Goal: Transaction & Acquisition: Subscribe to service/newsletter

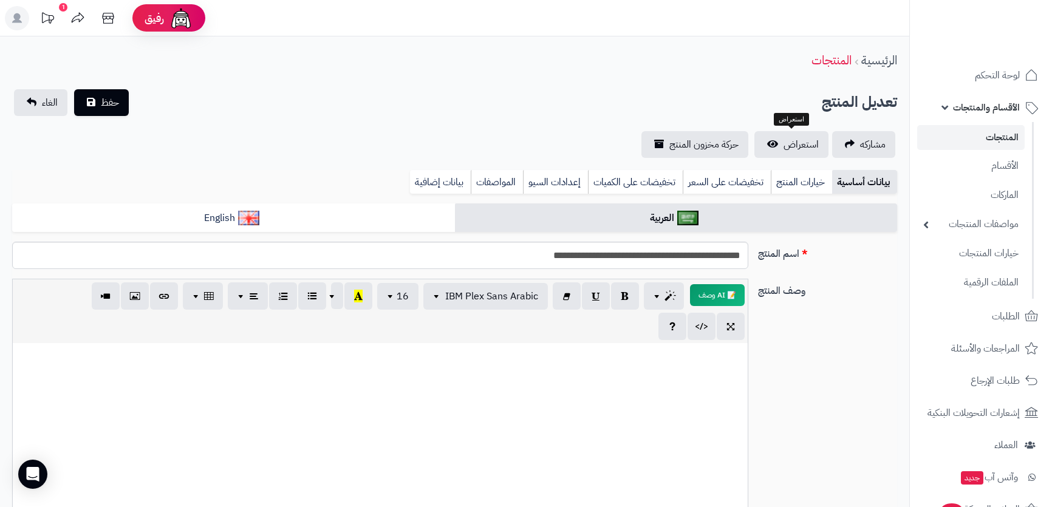
select select
click at [101, 95] on span "حفظ" at bounding box center [110, 102] width 18 height 15
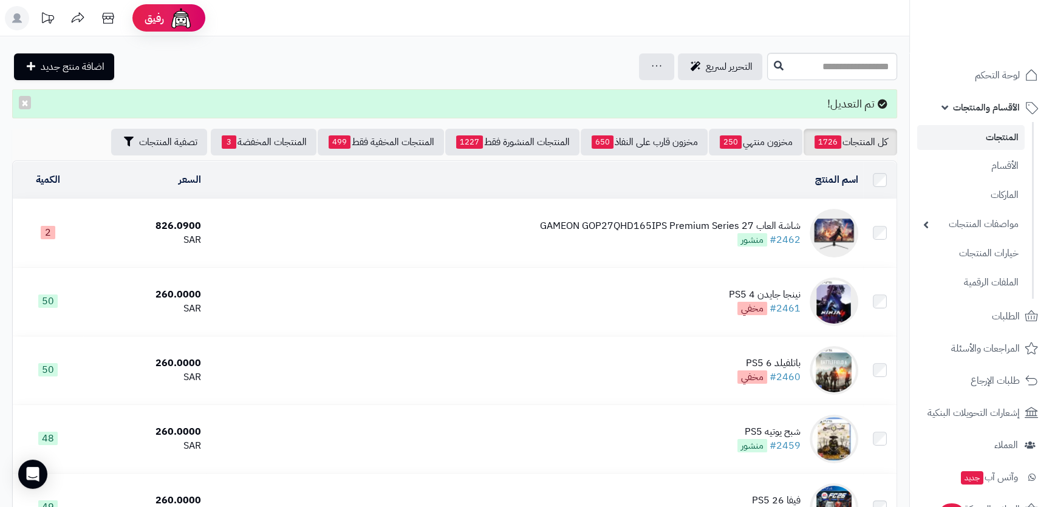
click at [985, 106] on span "الأقسام والمنتجات" at bounding box center [986, 107] width 67 height 17
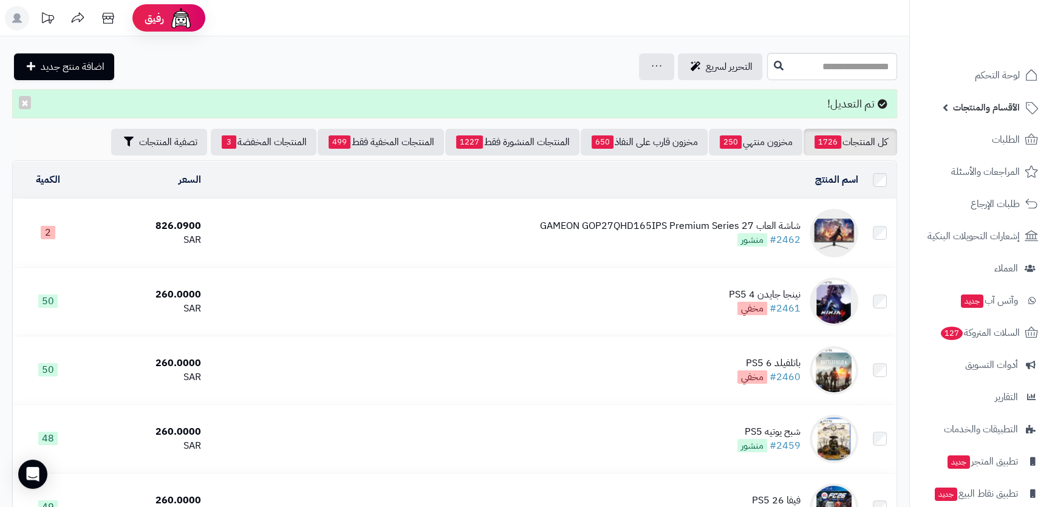
click at [985, 106] on span "الأقسام والمنتجات" at bounding box center [986, 107] width 67 height 17
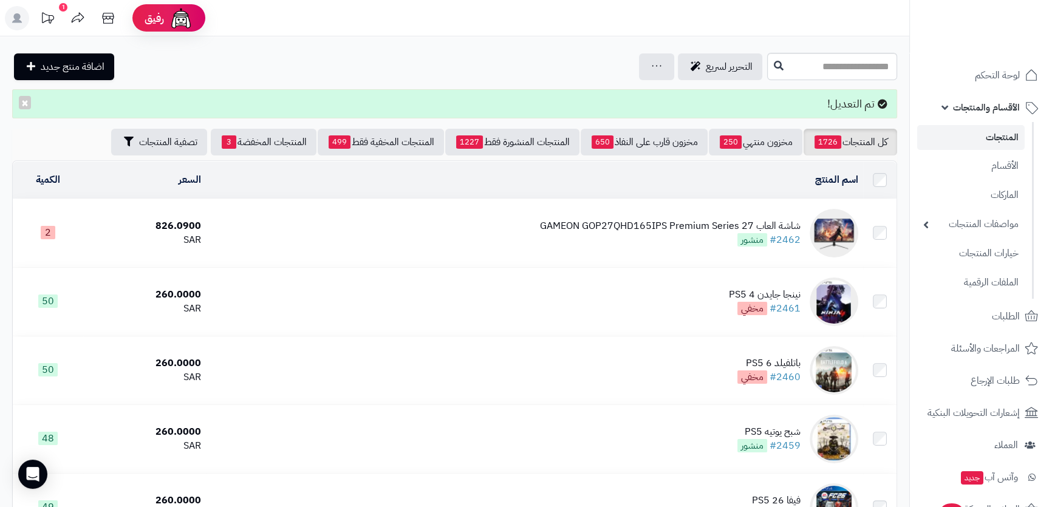
click at [985, 106] on span "الأقسام والمنتجات" at bounding box center [986, 107] width 67 height 17
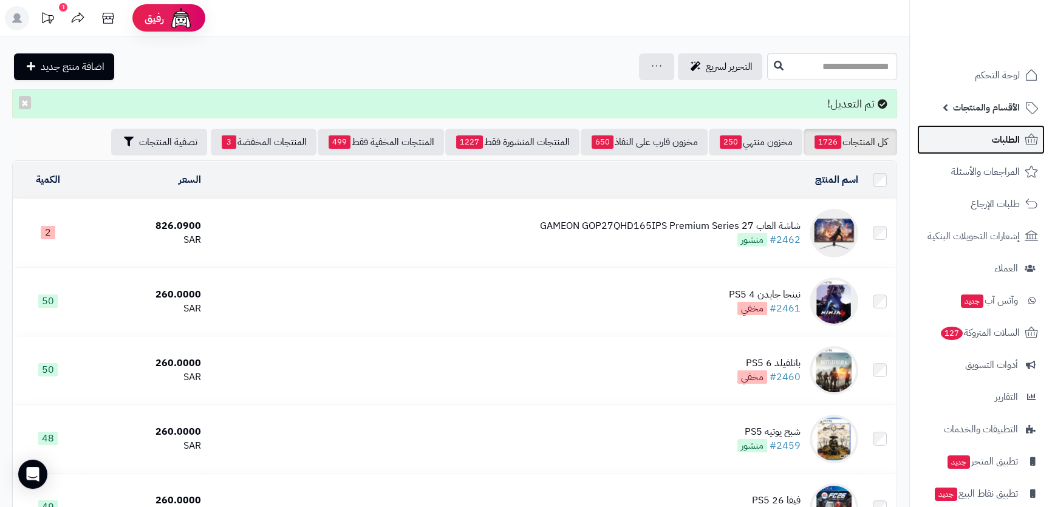
click at [1002, 140] on span "الطلبات" at bounding box center [1005, 139] width 28 height 17
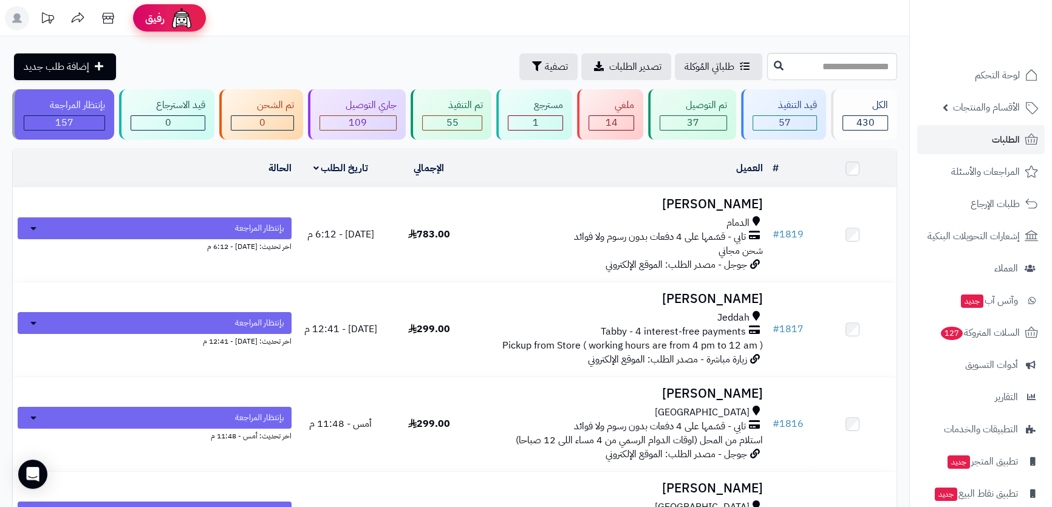
click at [138, 22] on link "رفيق !" at bounding box center [169, 17] width 73 height 27
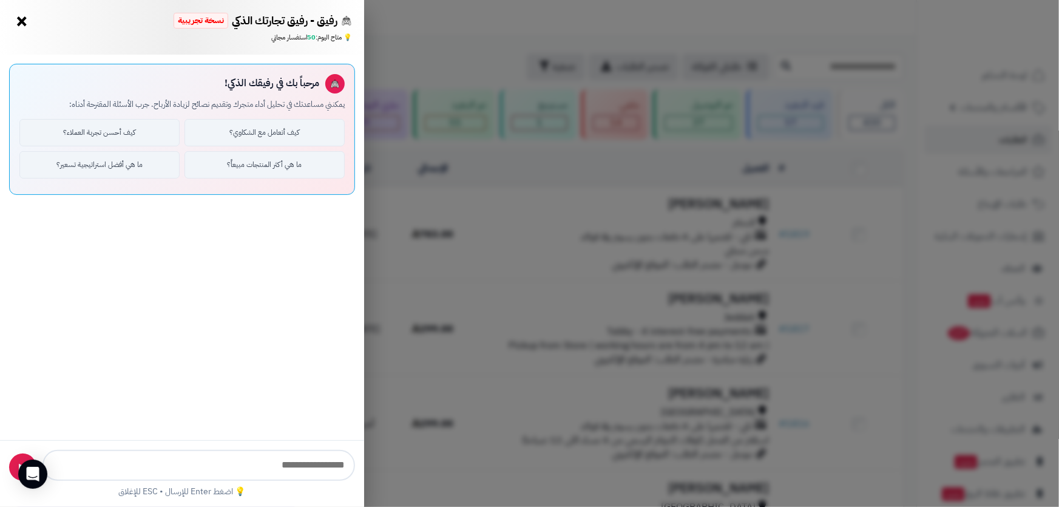
click at [14, 22] on button "×" at bounding box center [21, 21] width 19 height 19
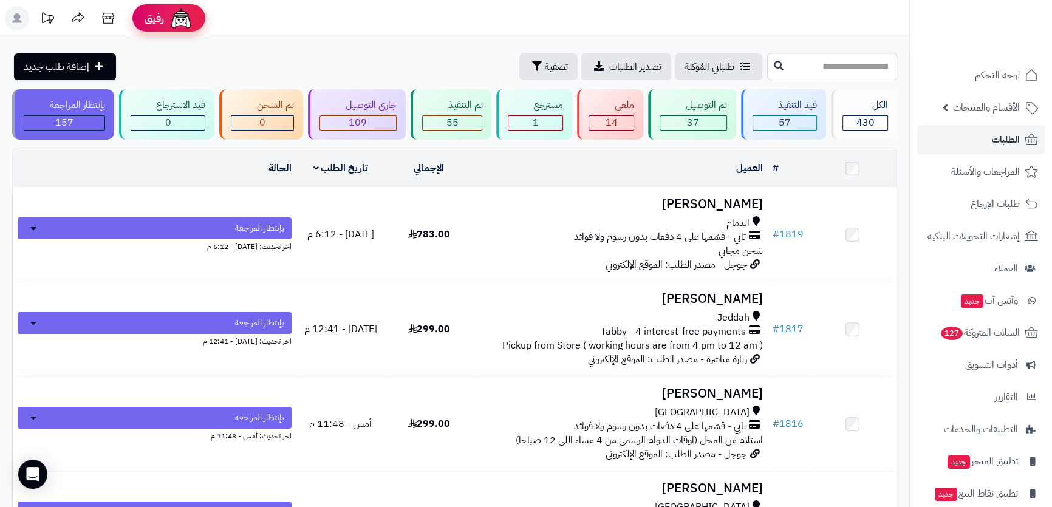
click at [158, 12] on span "رفيق" at bounding box center [153, 18] width 19 height 15
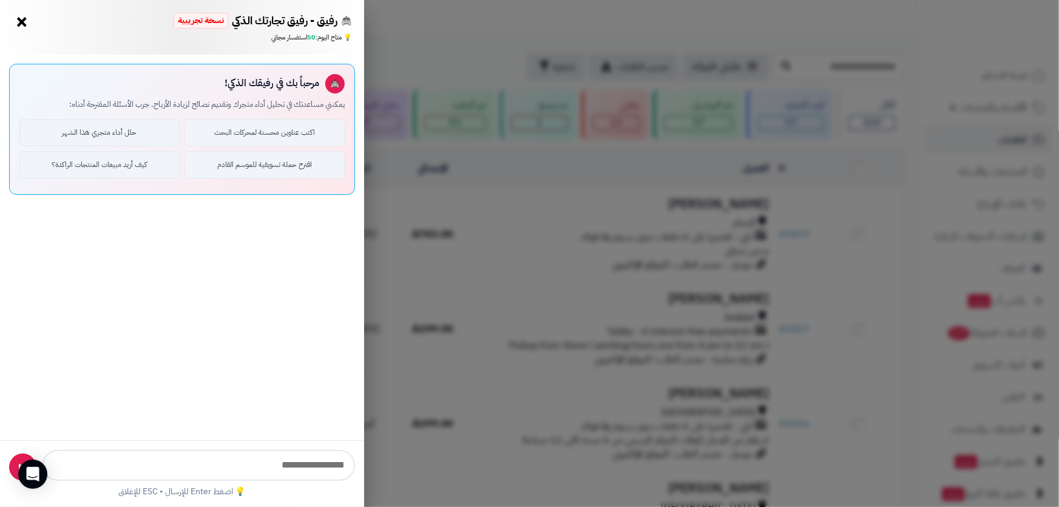
click at [421, 245] on div "رفيق - رفيق تجارتك الذكي نسخة تجريبية ⭐ تاجر متنامي × 💡 متاح اليوم: 50 استفسار …" at bounding box center [529, 253] width 1059 height 507
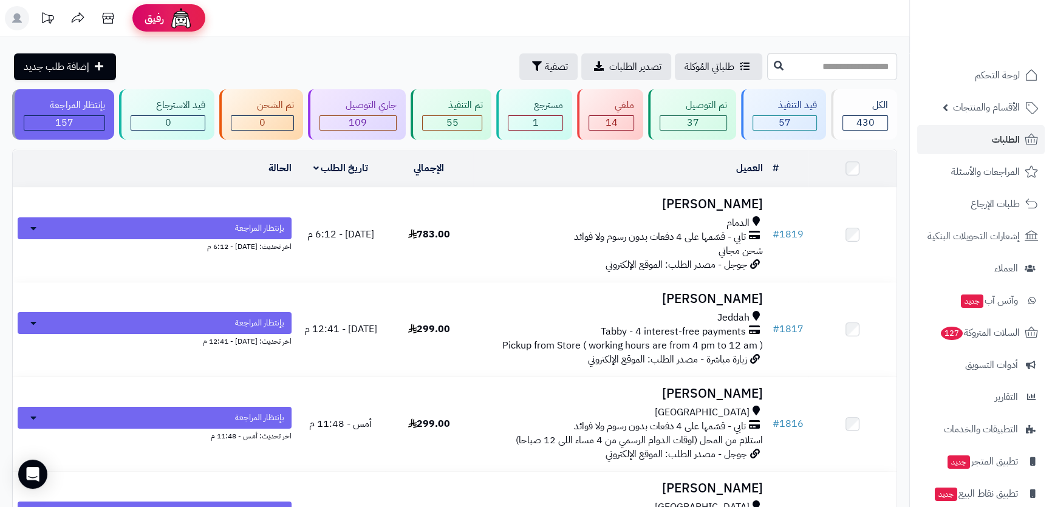
click at [169, 18] on img at bounding box center [181, 18] width 24 height 24
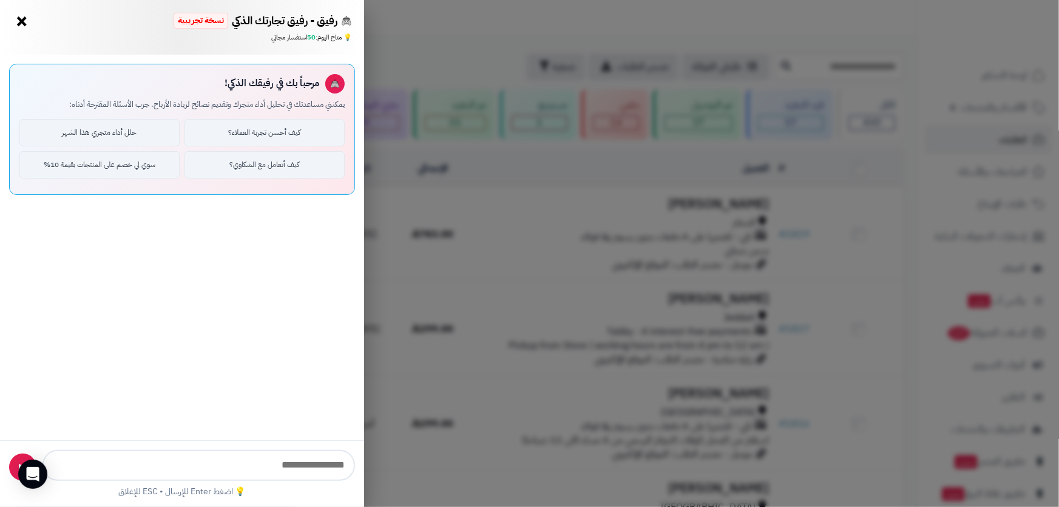
click at [21, 20] on button "×" at bounding box center [21, 21] width 19 height 19
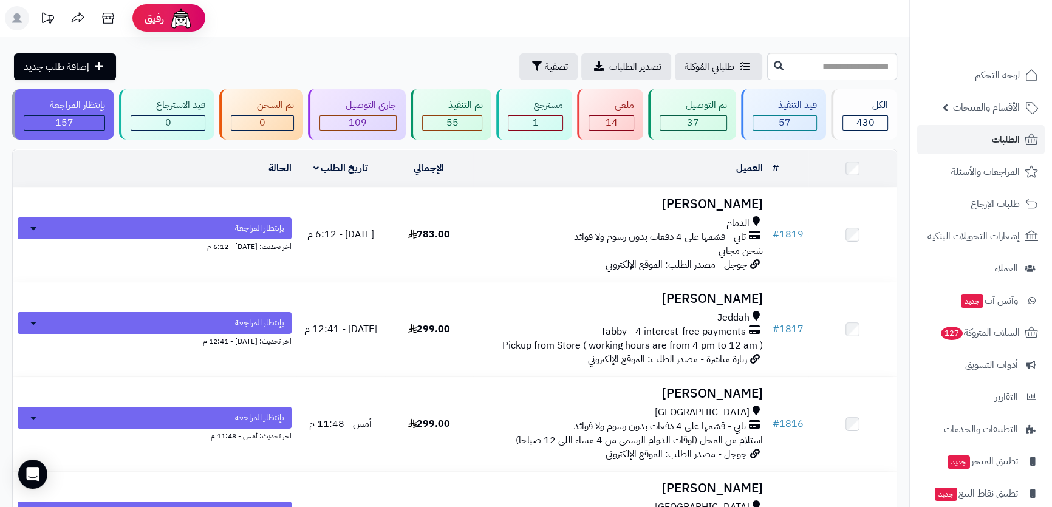
click at [22, 15] on rect at bounding box center [17, 18] width 24 height 24
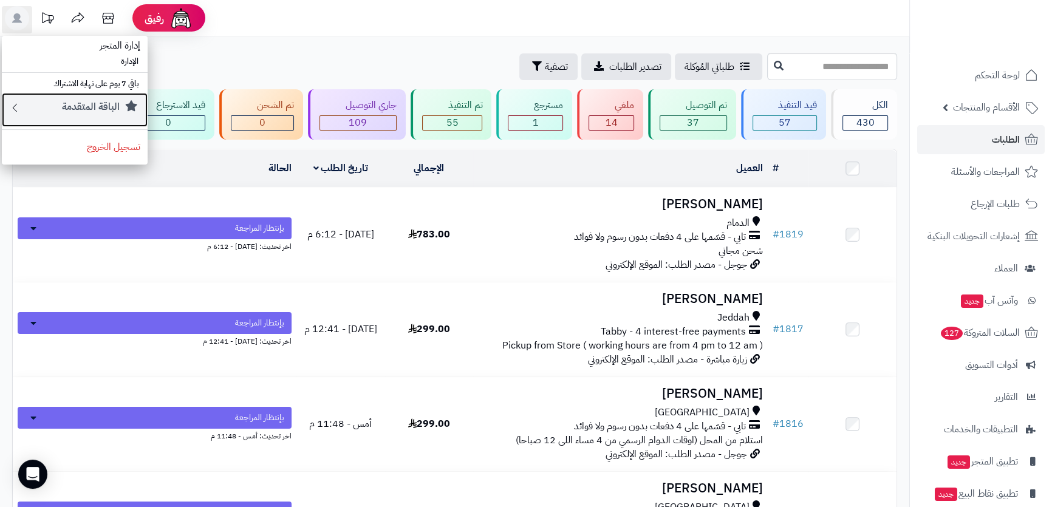
click at [69, 109] on small "الباقة المتقدمة" at bounding box center [91, 107] width 58 height 15
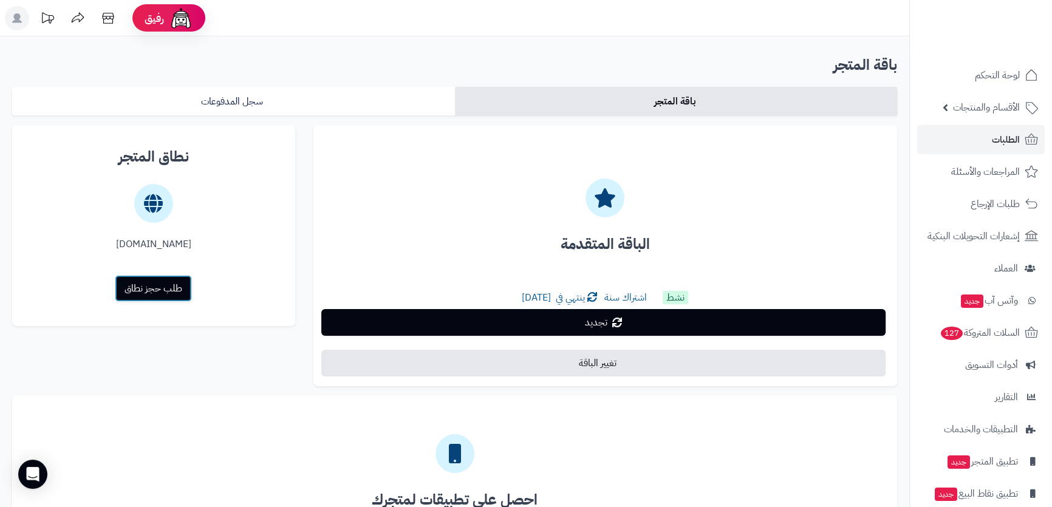
click at [161, 289] on link "طلب حجز نطاق" at bounding box center [153, 288] width 77 height 27
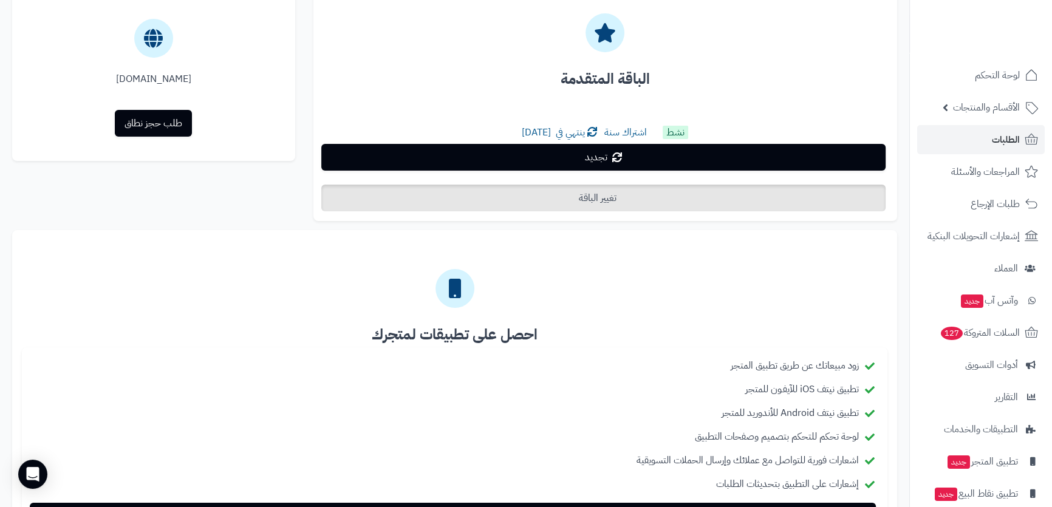
scroll to position [310, 0]
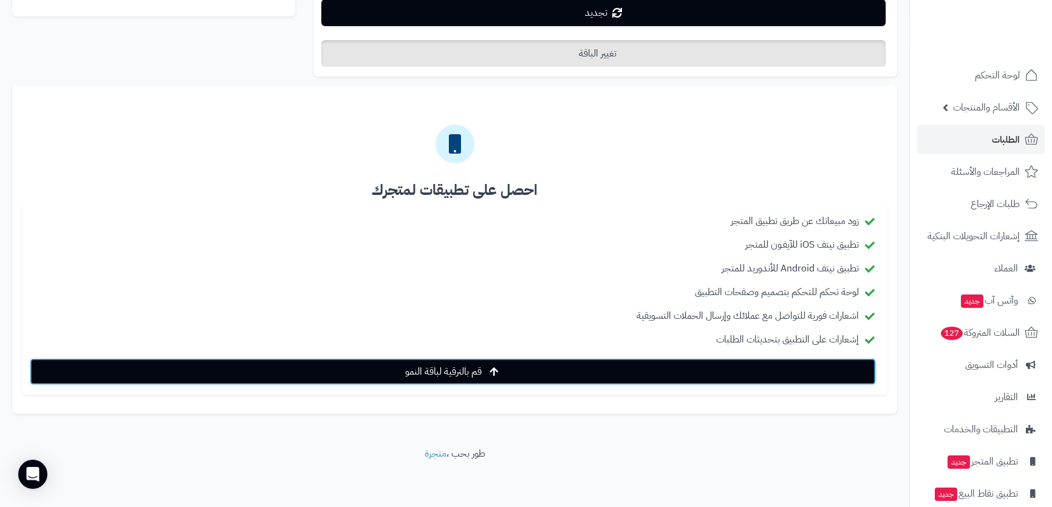
click at [571, 364] on link "قم بالترقية لباقة النمو" at bounding box center [453, 371] width 846 height 27
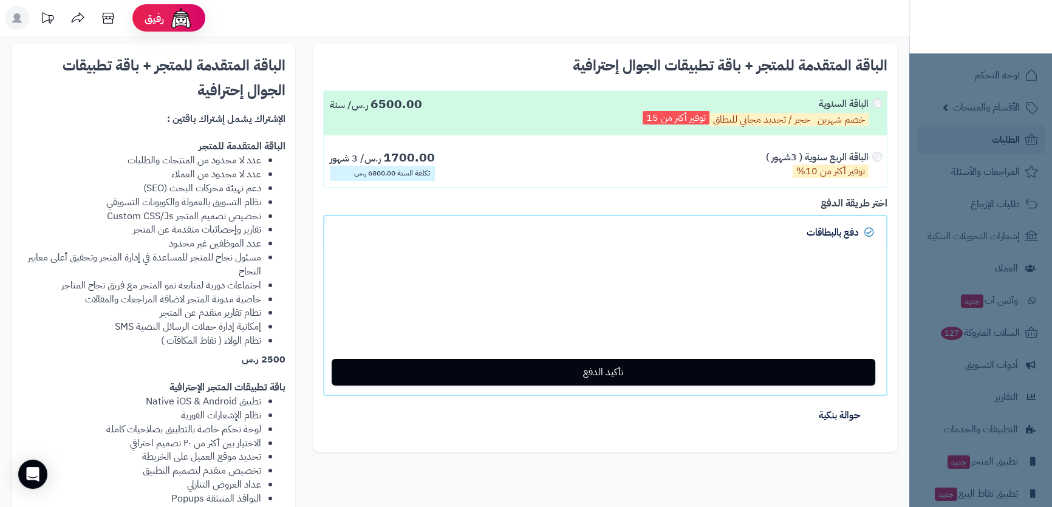
click at [720, 148] on label "الباقة الربع سنوية ( 3شهور ) توفير أكثر من 10% 1700.00 ر.س/ 3 شهور تكلفة السنة …" at bounding box center [605, 165] width 563 height 42
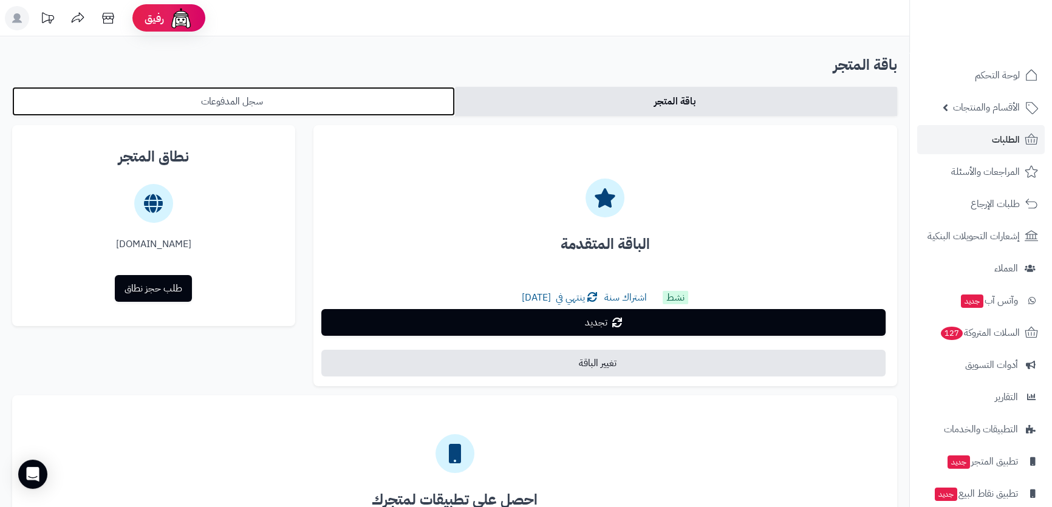
click at [288, 100] on link "سجل المدفوعات" at bounding box center [233, 101] width 443 height 29
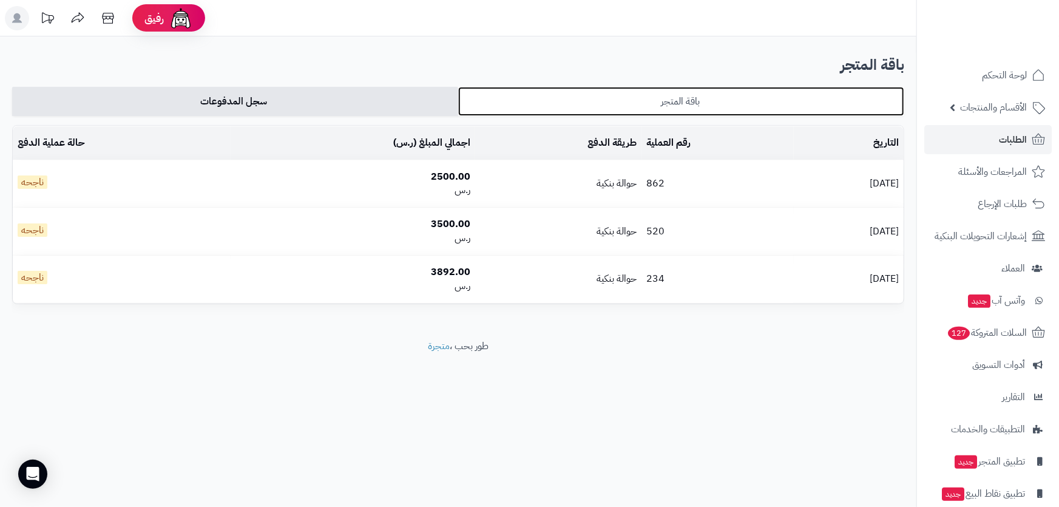
click at [488, 104] on link "باقة المتجر" at bounding box center [681, 101] width 446 height 29
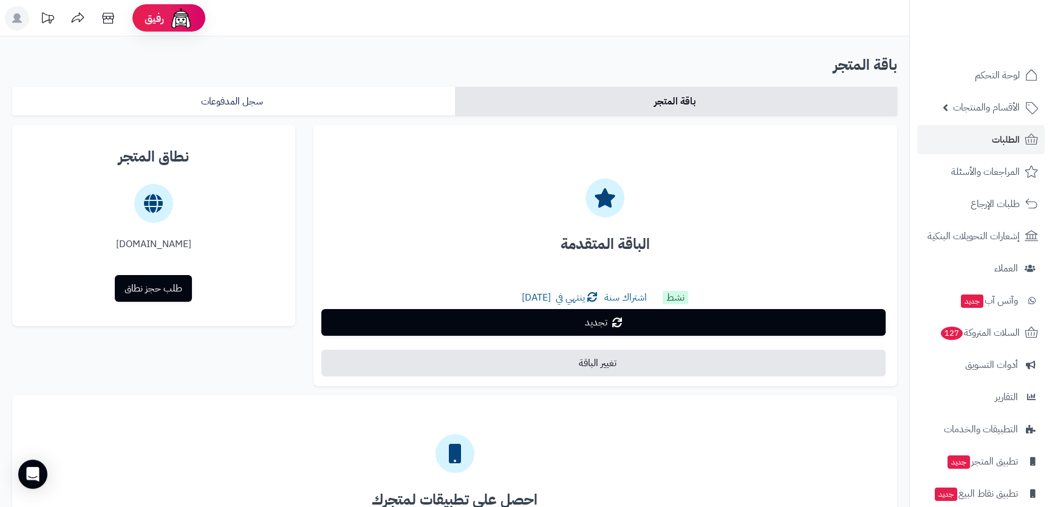
click at [542, 240] on h4 "الباقة المتقدمة" at bounding box center [605, 244] width 564 height 25
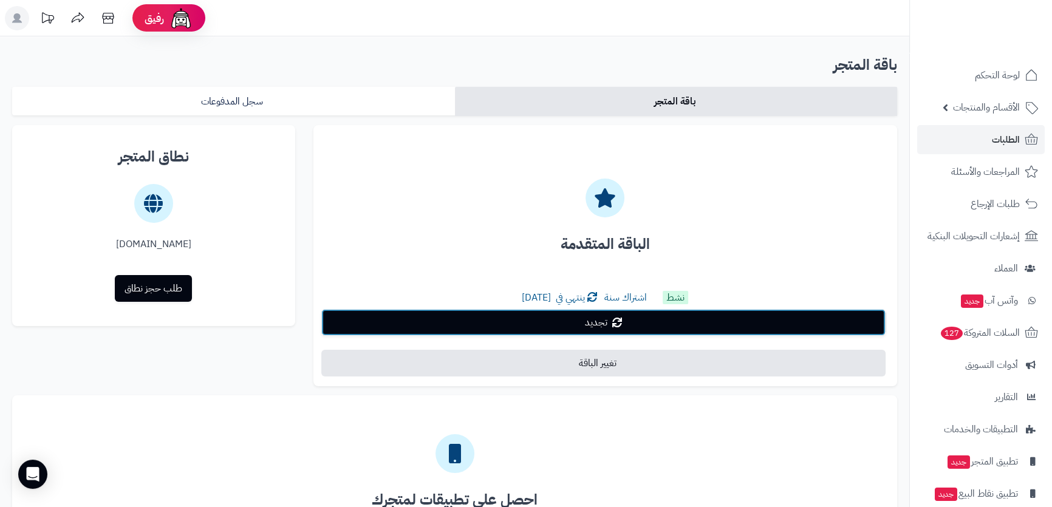
click at [586, 324] on span "تجديد" at bounding box center [596, 322] width 22 height 15
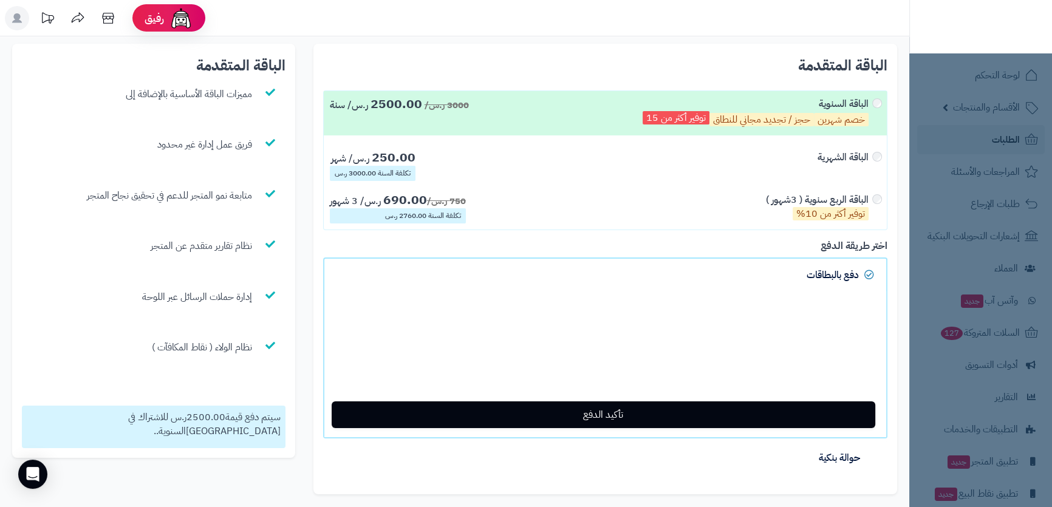
click at [472, 168] on label "الباقة الشهرية 250.00 ر.س/ شهر تكلفة السنة 3000.00 ر.س" at bounding box center [605, 165] width 563 height 42
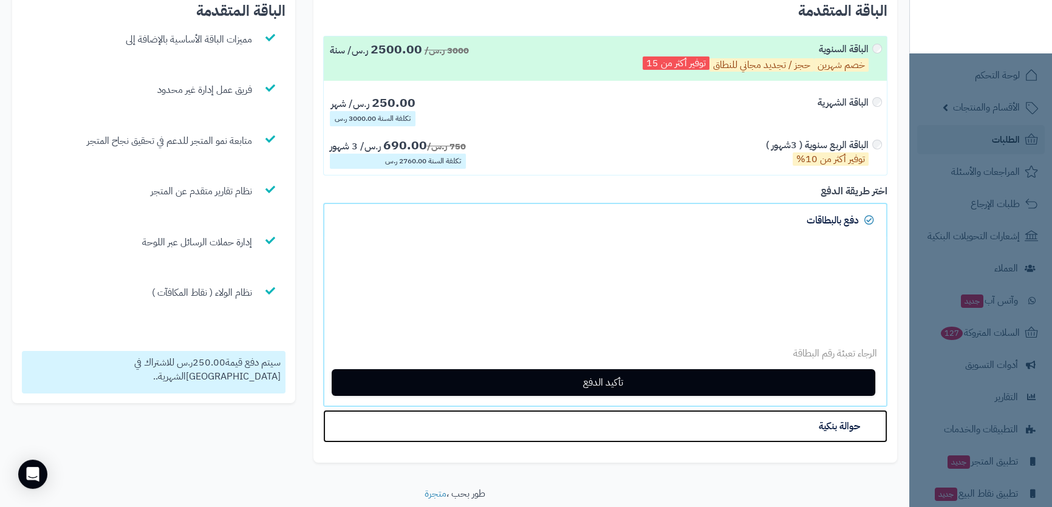
scroll to position [93, 0]
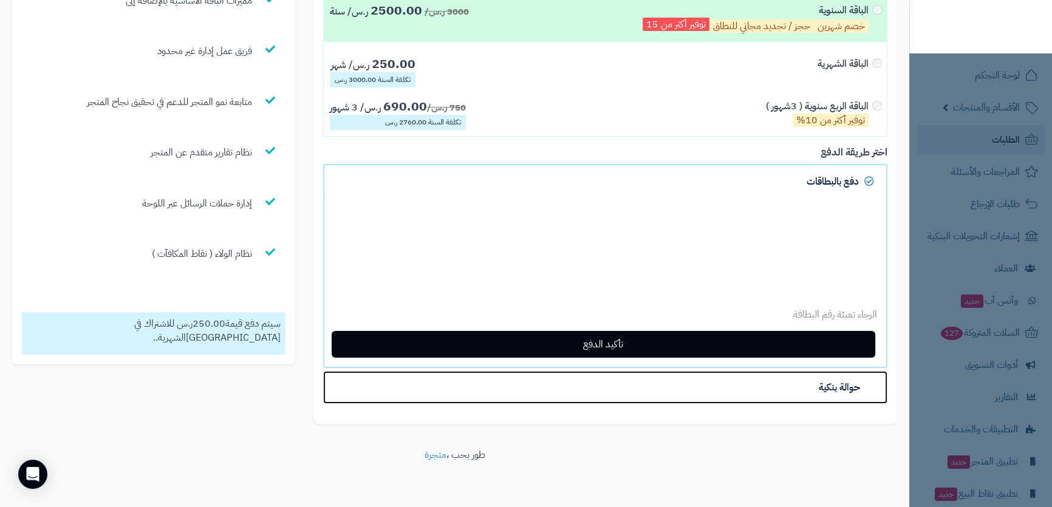
click at [651, 387] on link "حوالة بنكية" at bounding box center [605, 387] width 564 height 33
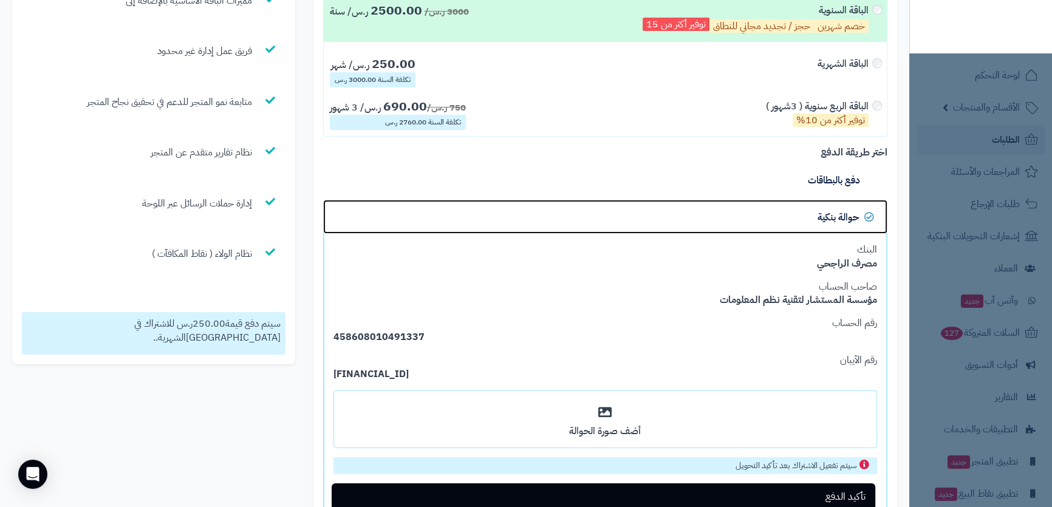
scroll to position [204, 0]
